Goal: Information Seeking & Learning: Learn about a topic

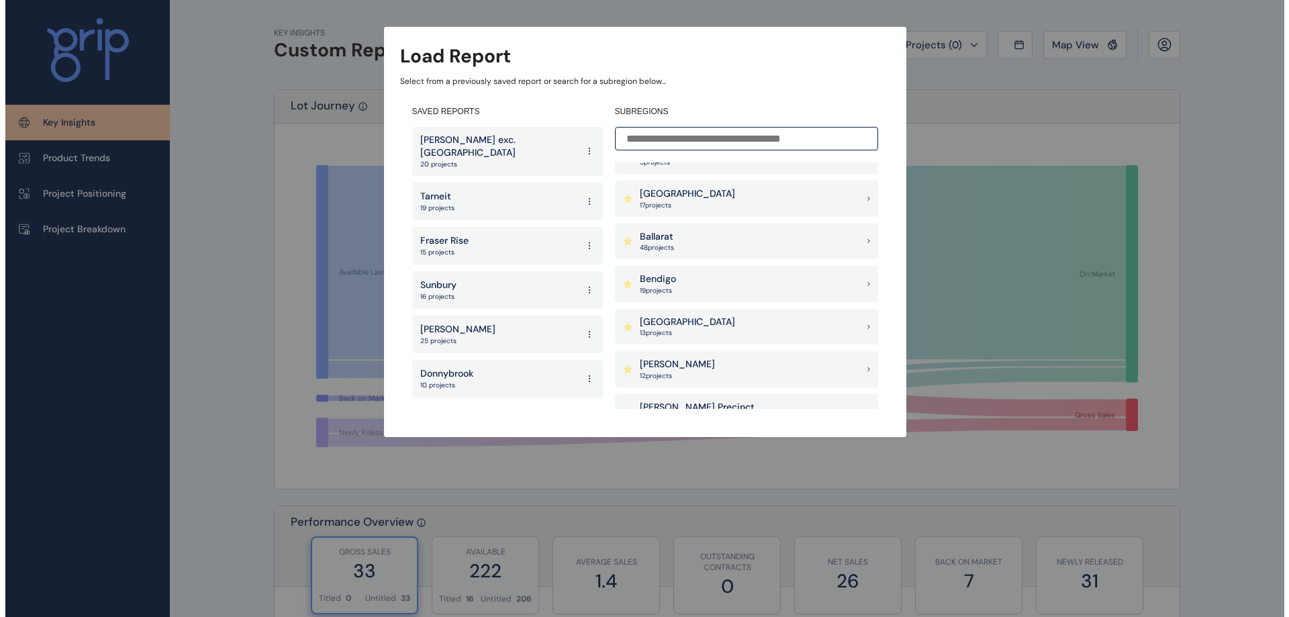
scroll to position [134, 0]
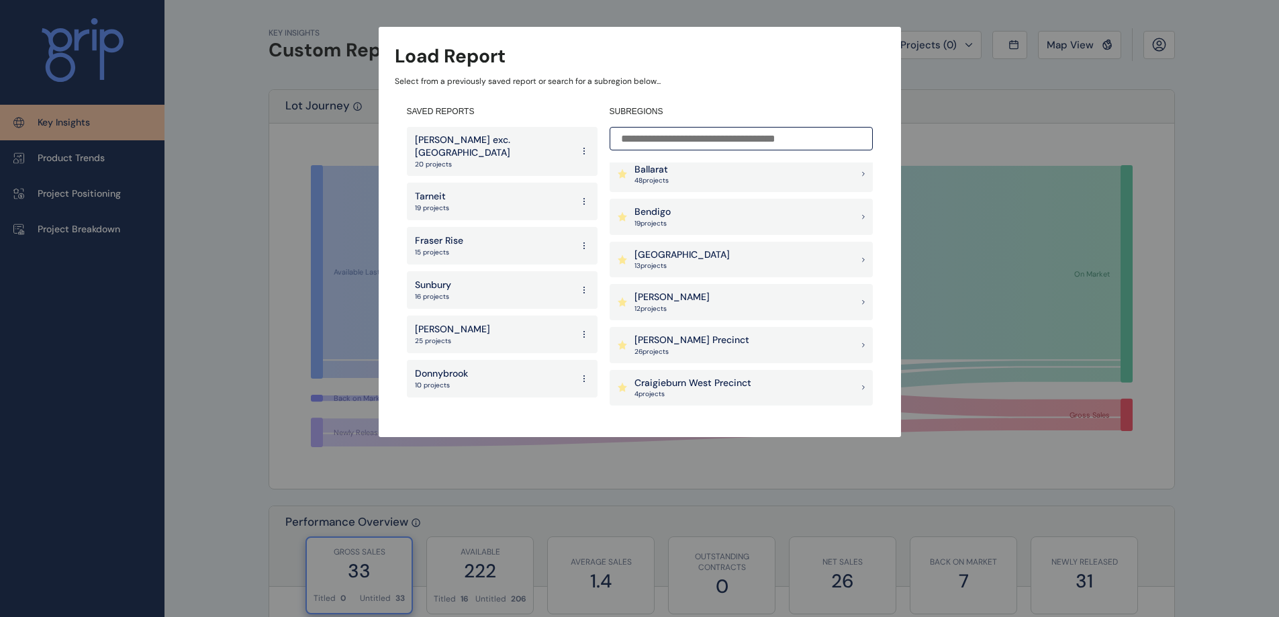
click at [699, 344] on div "[PERSON_NAME] Precinct 26 project s" at bounding box center [741, 345] width 263 height 36
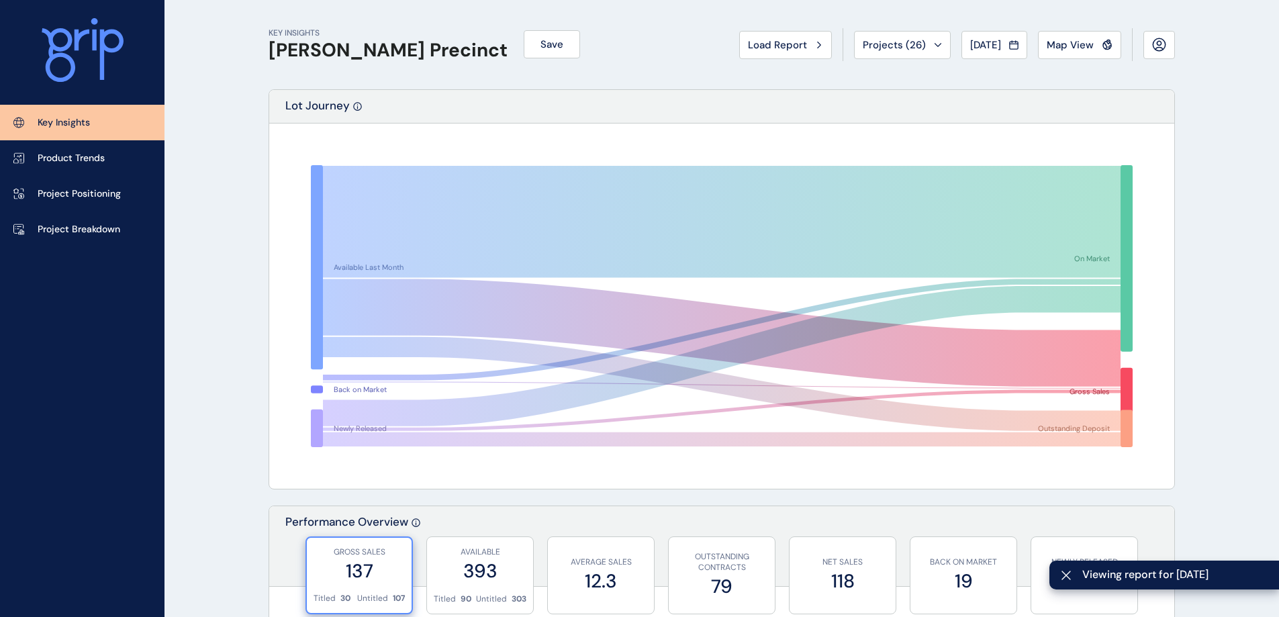
click at [93, 226] on p "Project Breakdown" at bounding box center [79, 229] width 83 height 13
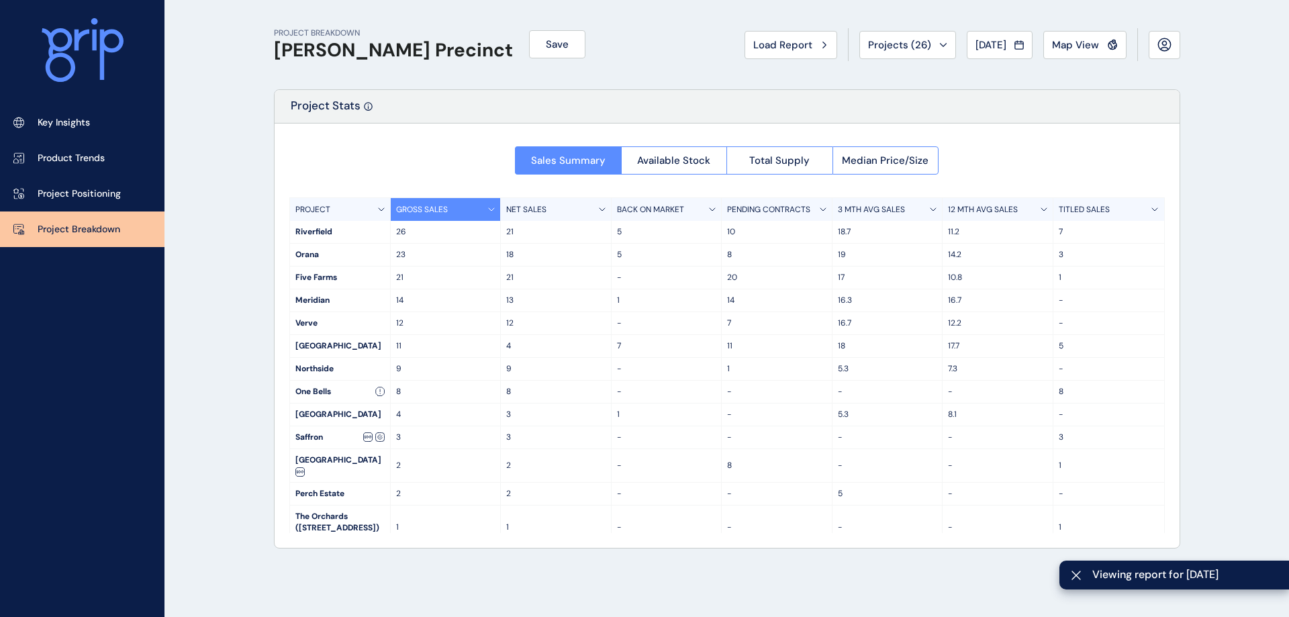
click at [659, 160] on span "Available Stock" at bounding box center [673, 160] width 73 height 13
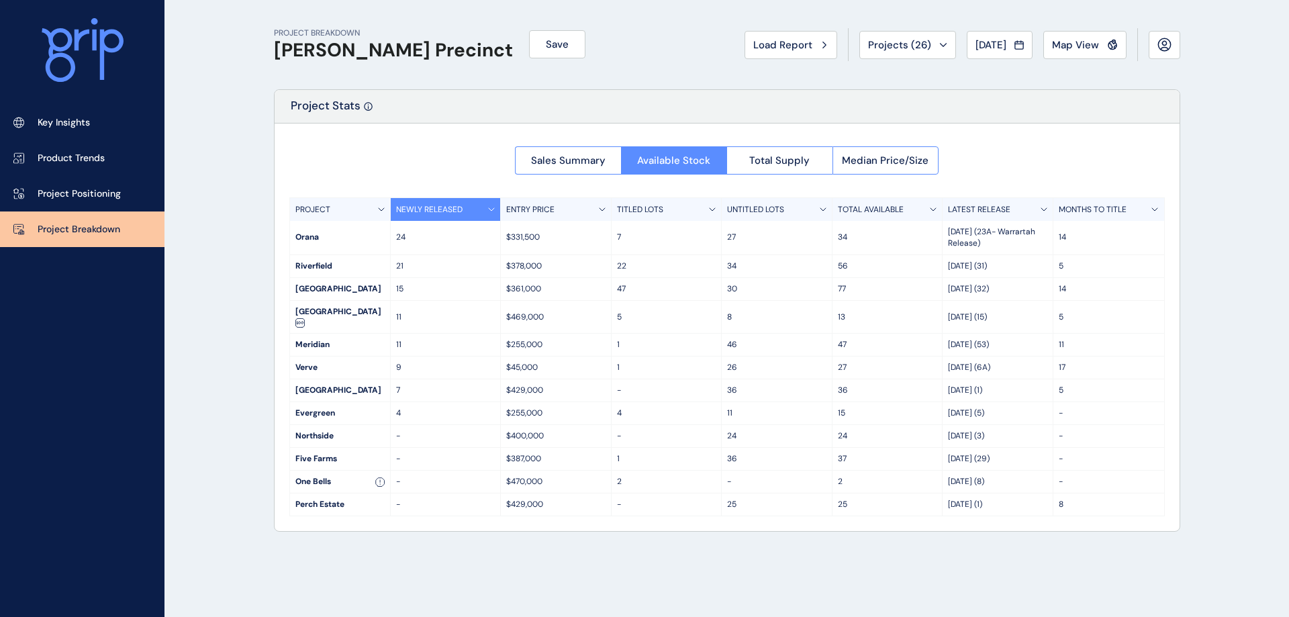
click at [758, 158] on span "Total Supply" at bounding box center [779, 160] width 60 height 13
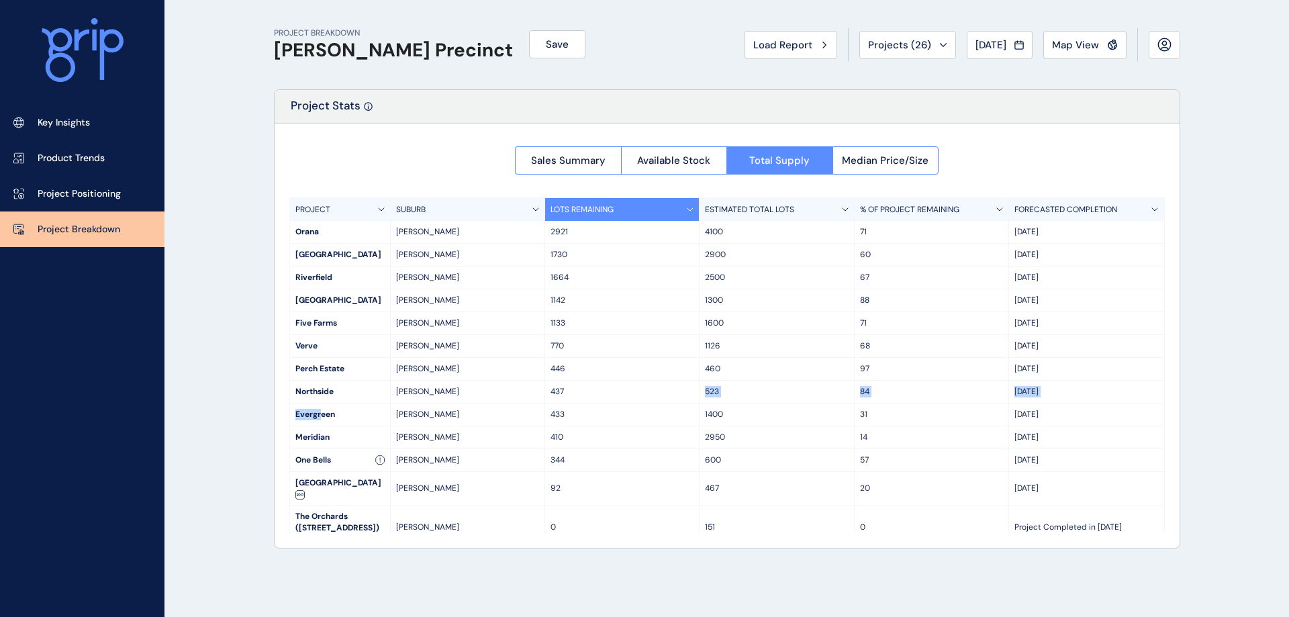
drag, startPoint x: 320, startPoint y: 413, endPoint x: 645, endPoint y: 395, distance: 325.4
click at [645, 395] on div "PROJECT SUBURB LOTS REMAINING ESTIMATED TOTAL LOTS % OF PROJECT REMAINING FOREC…" at bounding box center [726, 365] width 875 height 336
click at [360, 408] on div "Evergreen" at bounding box center [340, 414] width 100 height 22
drag, startPoint x: 340, startPoint y: 412, endPoint x: 1063, endPoint y: 408, distance: 723.8
click at [1063, 408] on div "Evergreen [PERSON_NAME] 433 1400 [DATE]" at bounding box center [727, 414] width 874 height 23
